Goal: Check status

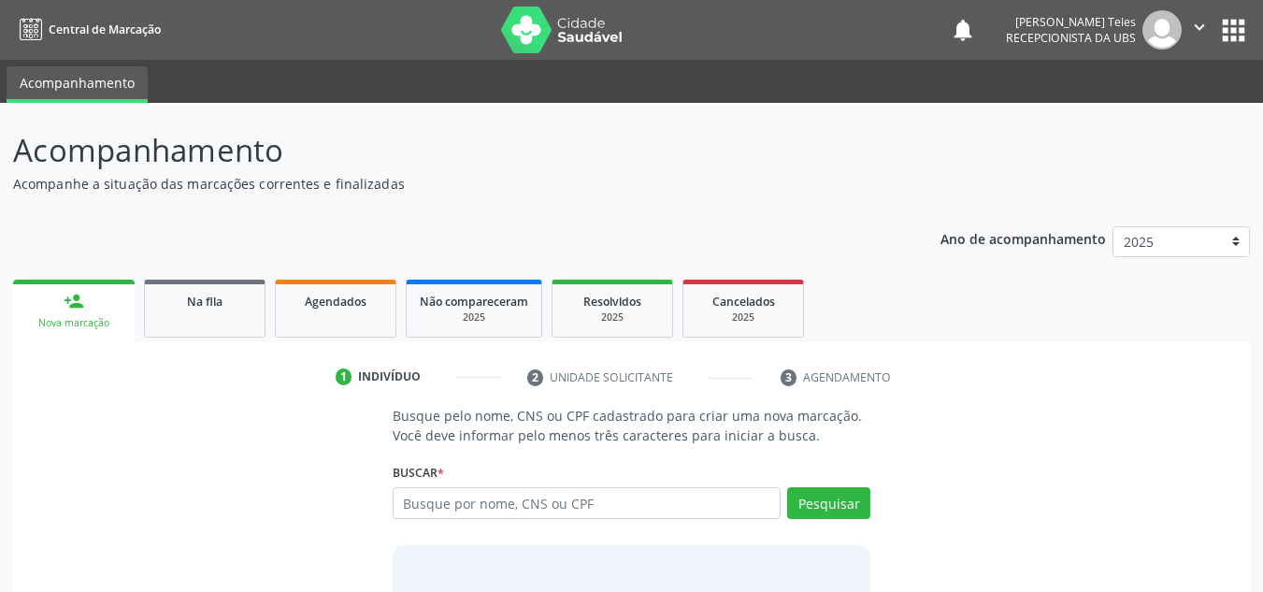
click at [495, 495] on input "text" at bounding box center [587, 503] width 389 height 32
type input "165641356460009"
click at [828, 511] on button "Pesquisar" at bounding box center [828, 503] width 83 height 32
type input "165641356460009"
type input "1"
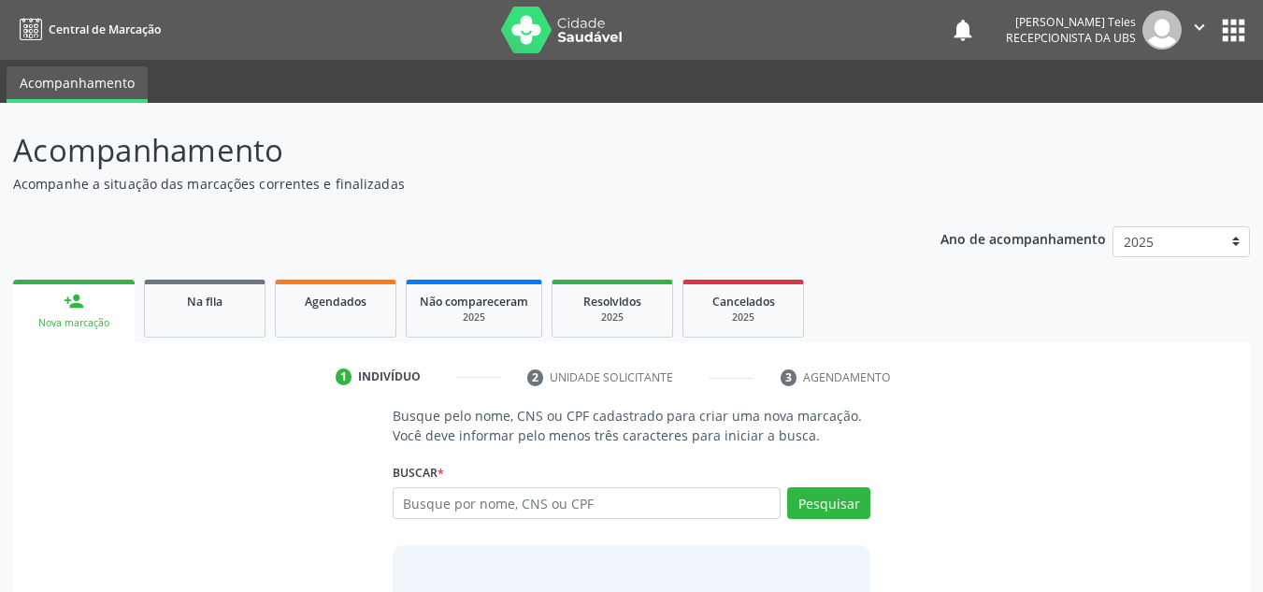
type input "d"
type input "[PERSON_NAME]"
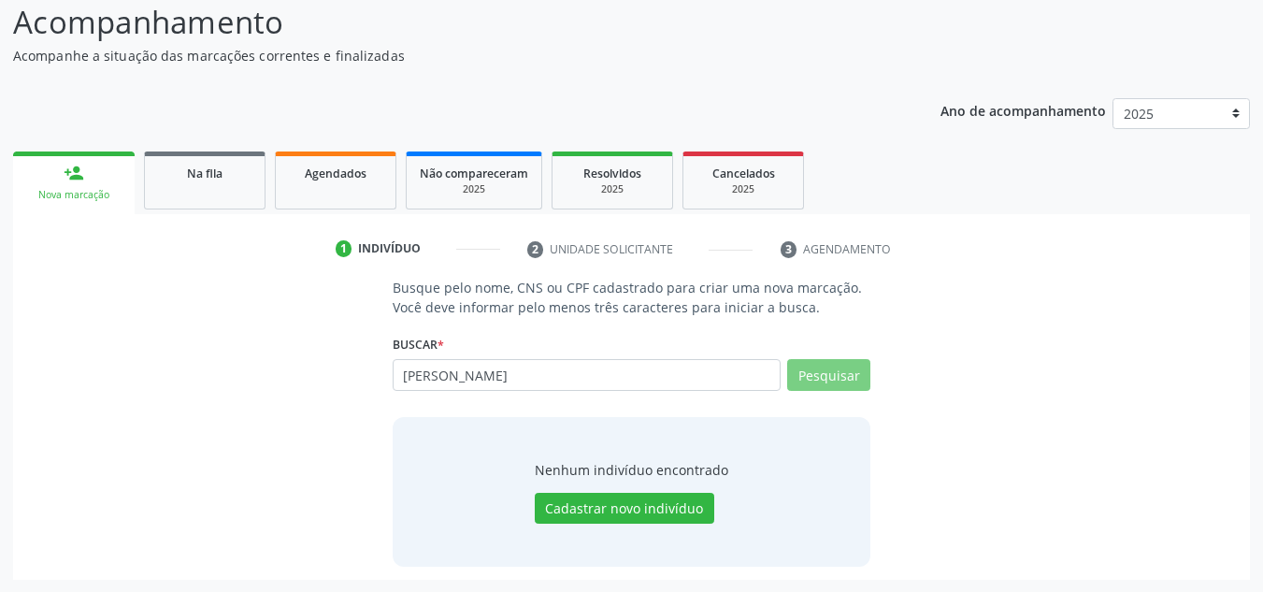
scroll to position [129, 0]
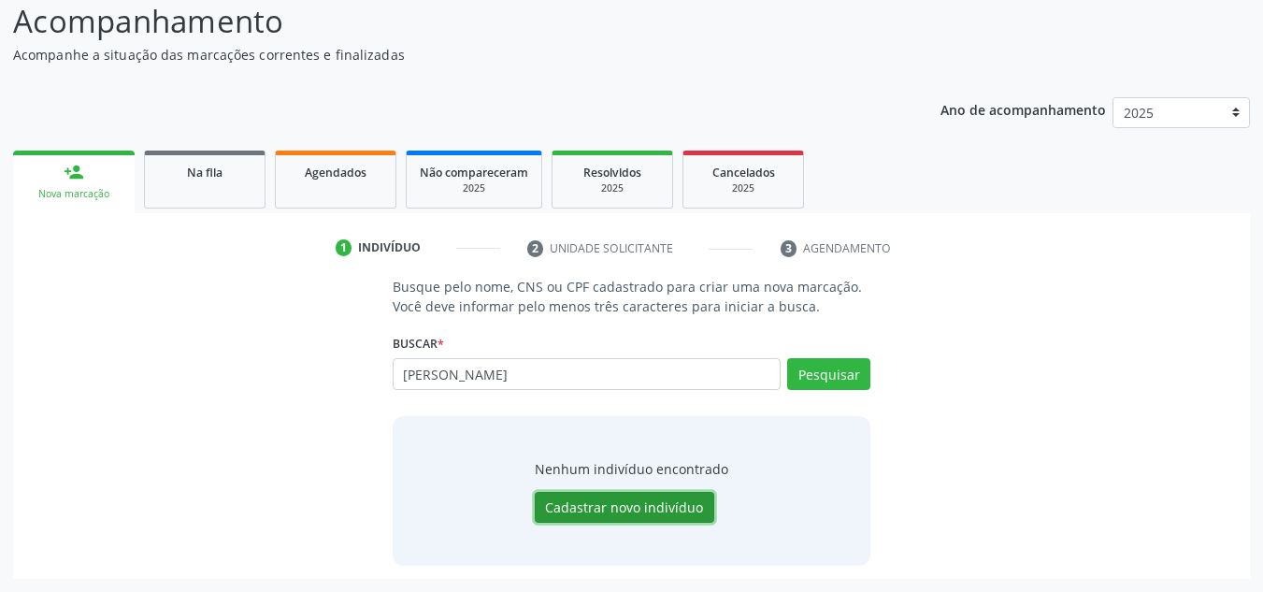
click at [593, 504] on button "Cadastrar novo indivíduo" at bounding box center [624, 508] width 179 height 32
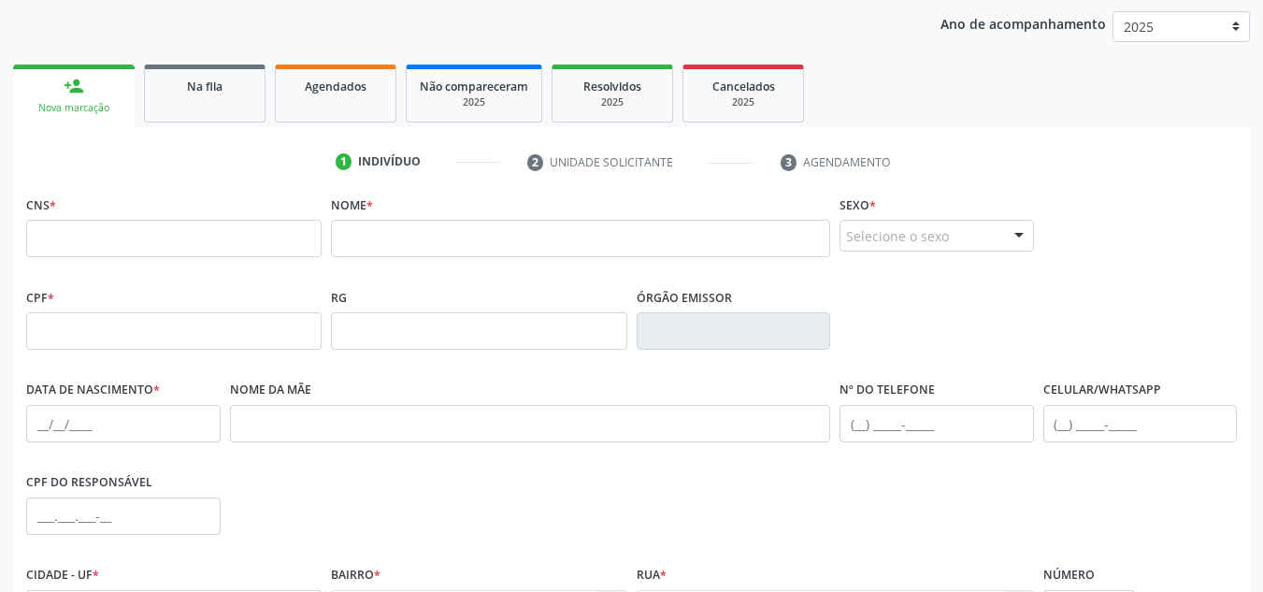
scroll to position [316, 0]
